Goal: Communication & Community: Answer question/provide support

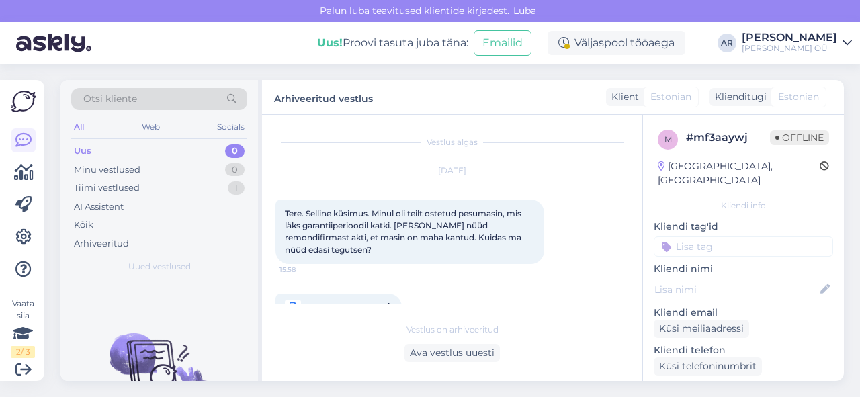
scroll to position [394, 0]
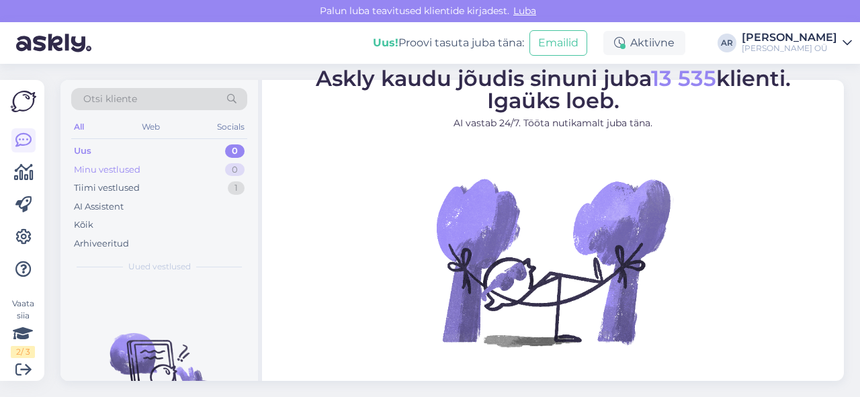
click at [144, 161] on div "Minu vestlused 0" at bounding box center [159, 170] width 176 height 19
click at [154, 150] on div "Uus 0" at bounding box center [159, 151] width 176 height 19
click at [118, 161] on div "Minu vestlused 0" at bounding box center [159, 170] width 176 height 19
click at [180, 158] on div "Uus 0" at bounding box center [159, 151] width 176 height 19
click at [177, 179] on div "Tiimi vestlused 1" at bounding box center [159, 188] width 176 height 19
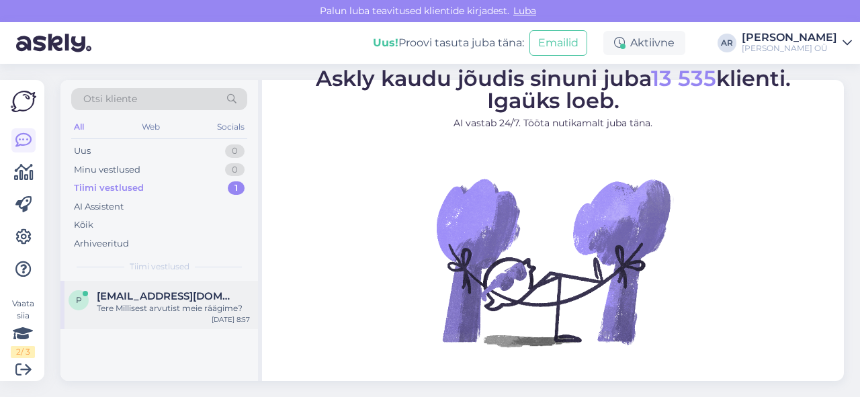
click at [217, 312] on div "Tere Millisest arvutist meie räägime?" at bounding box center [173, 308] width 153 height 12
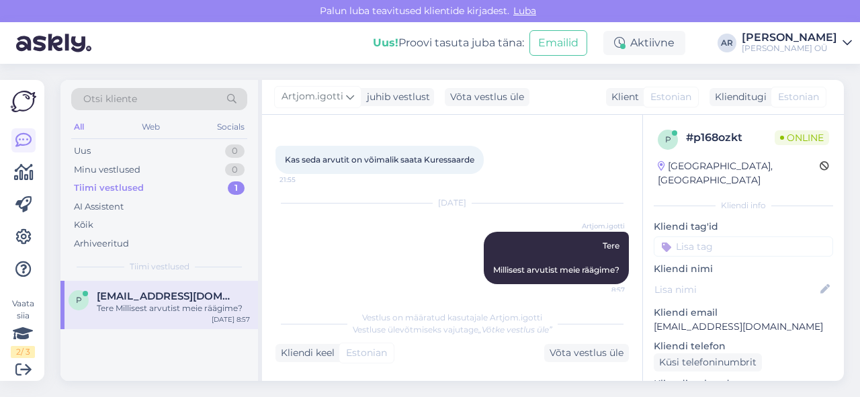
scroll to position [60, 0]
